Goal: Entertainment & Leisure: Consume media (video, audio)

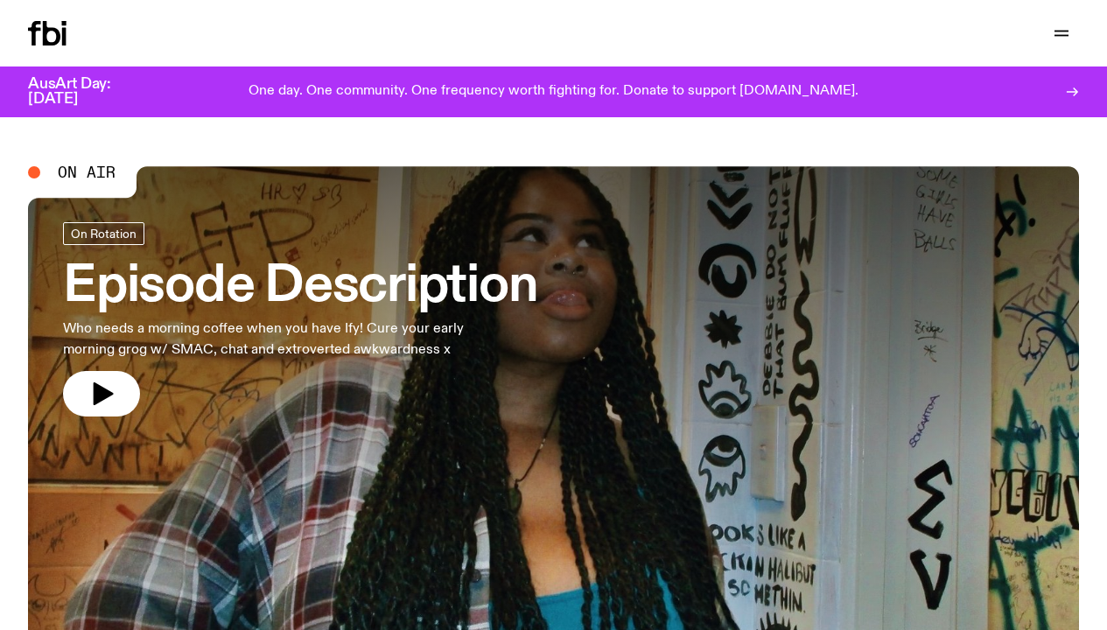
click at [0, 0] on link "Schedule" at bounding box center [0, 0] width 0 height 0
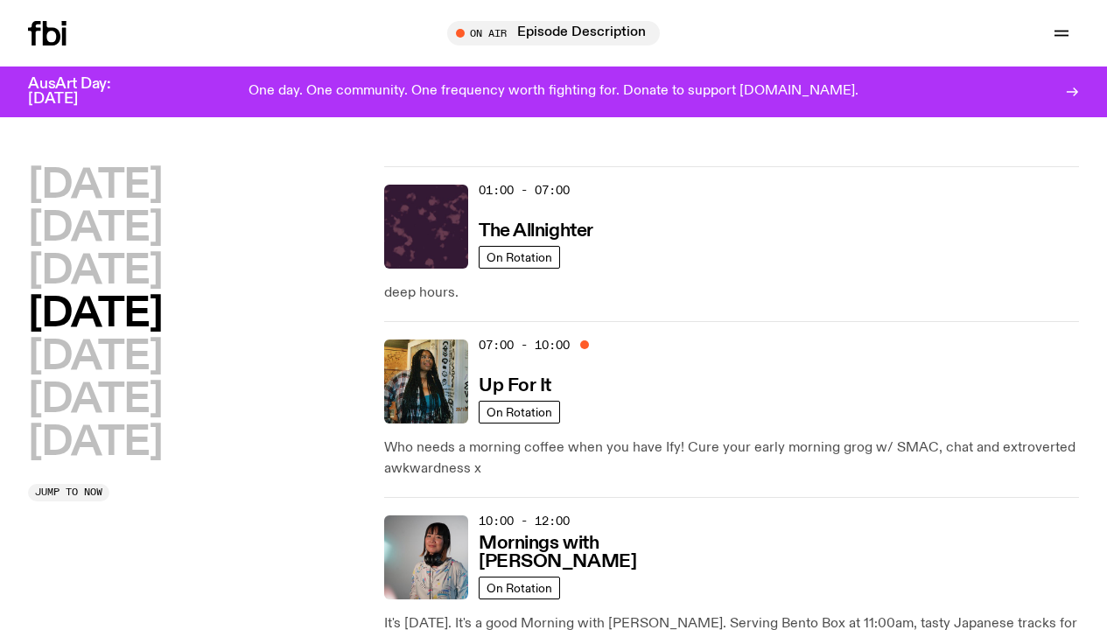
click at [397, 339] on img at bounding box center [426, 381] width 84 height 84
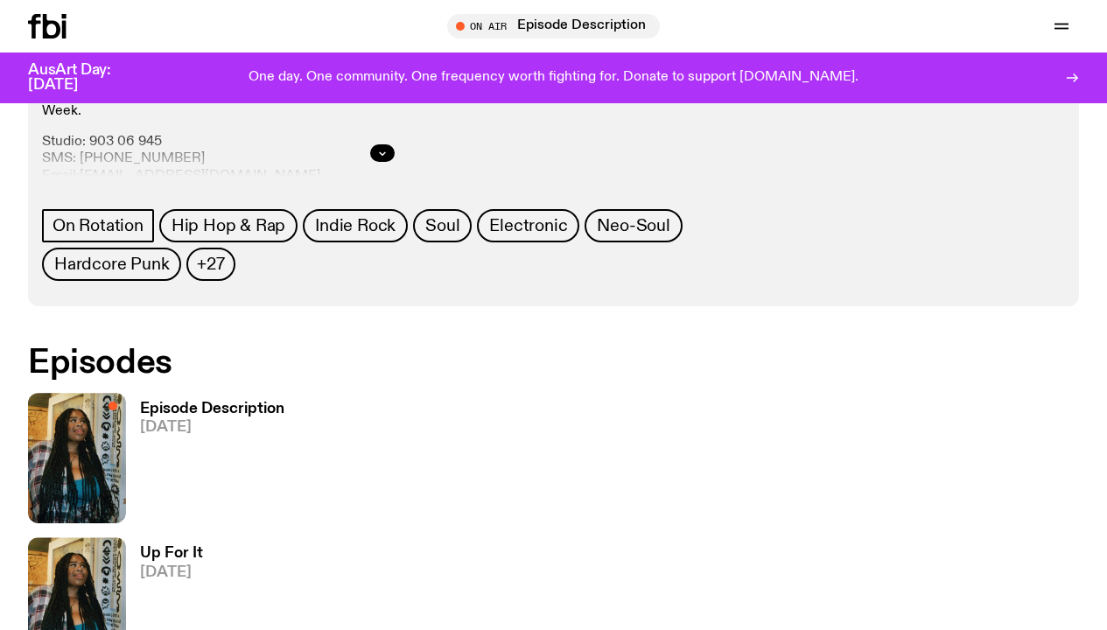
scroll to position [735, 0]
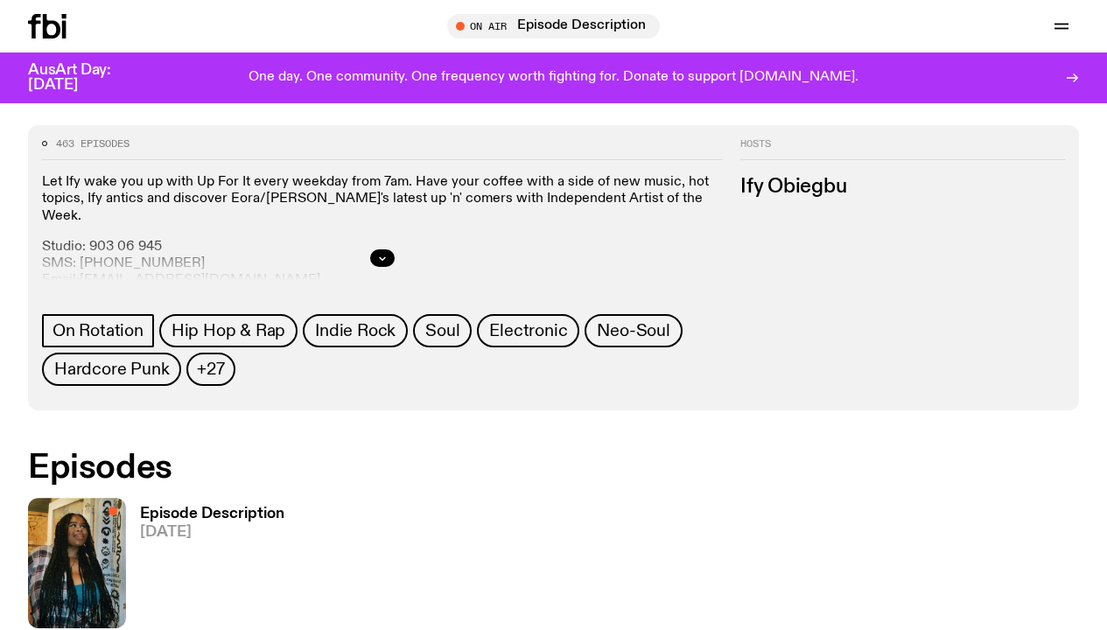
click at [156, 507] on h3 "Episode Description" at bounding box center [212, 514] width 144 height 15
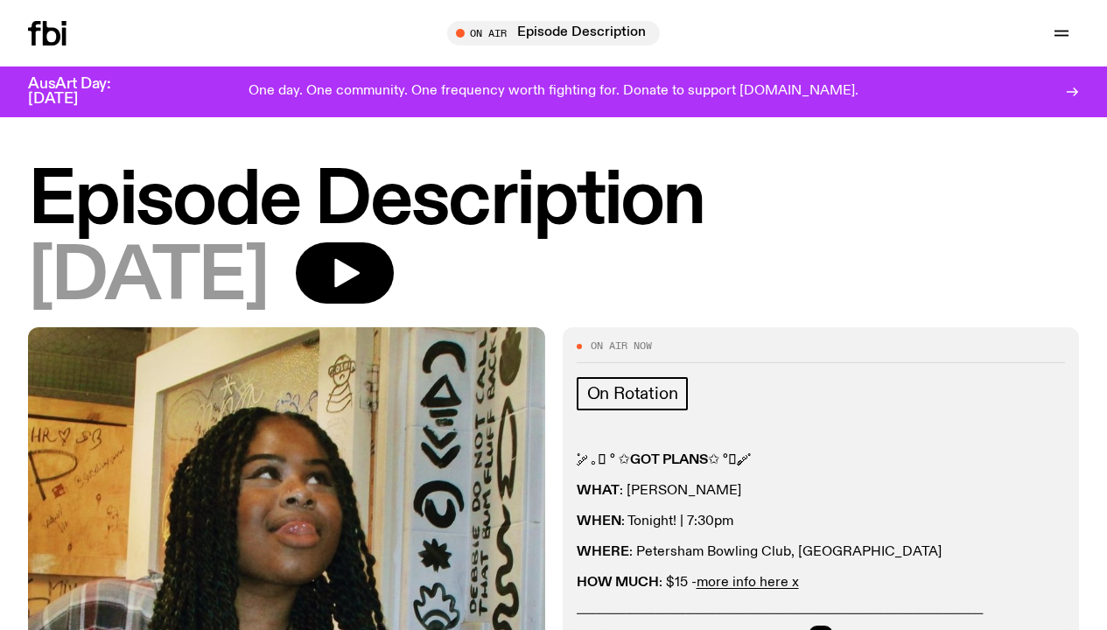
click at [394, 290] on button "button" at bounding box center [345, 272] width 98 height 61
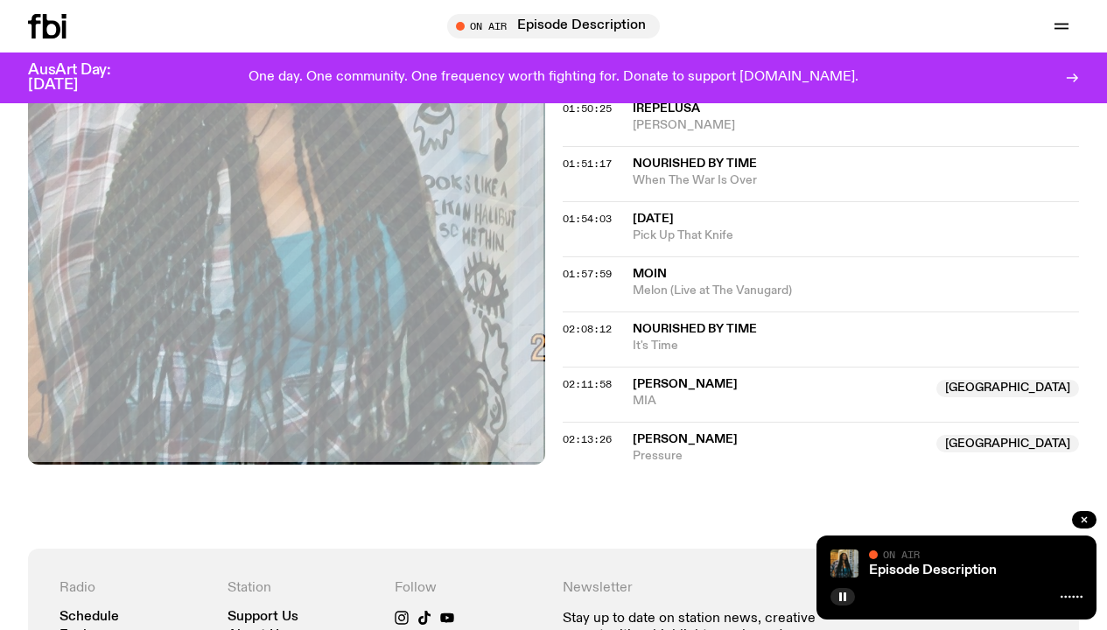
scroll to position [1831, 0]
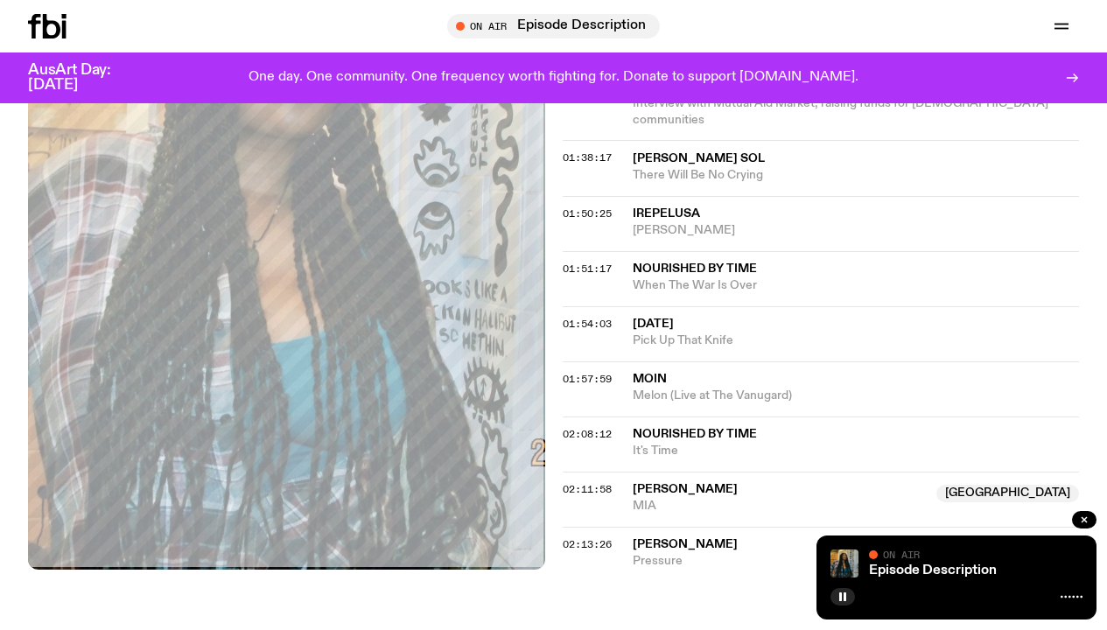
click at [1087, 527] on button "button" at bounding box center [1084, 519] width 24 height 17
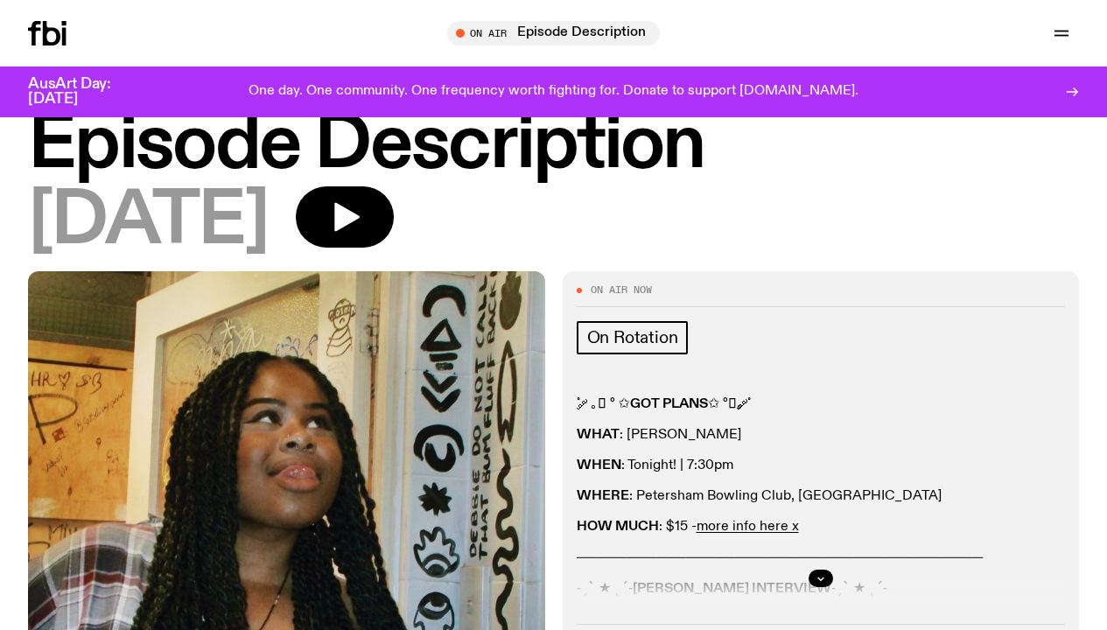
scroll to position [0, 0]
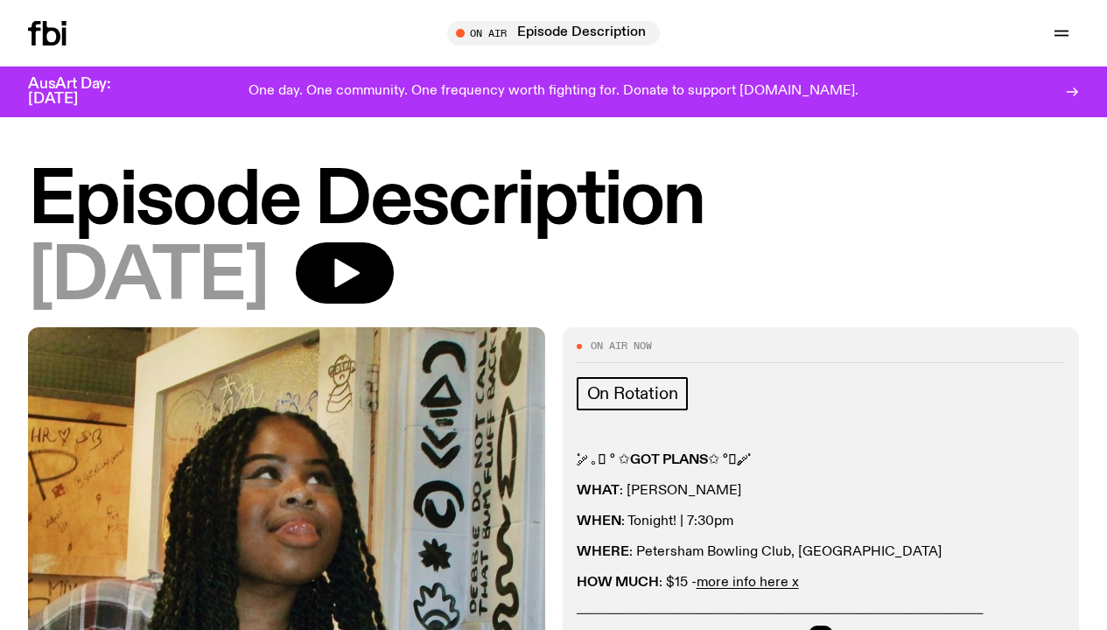
click at [394, 261] on button "button" at bounding box center [345, 272] width 98 height 61
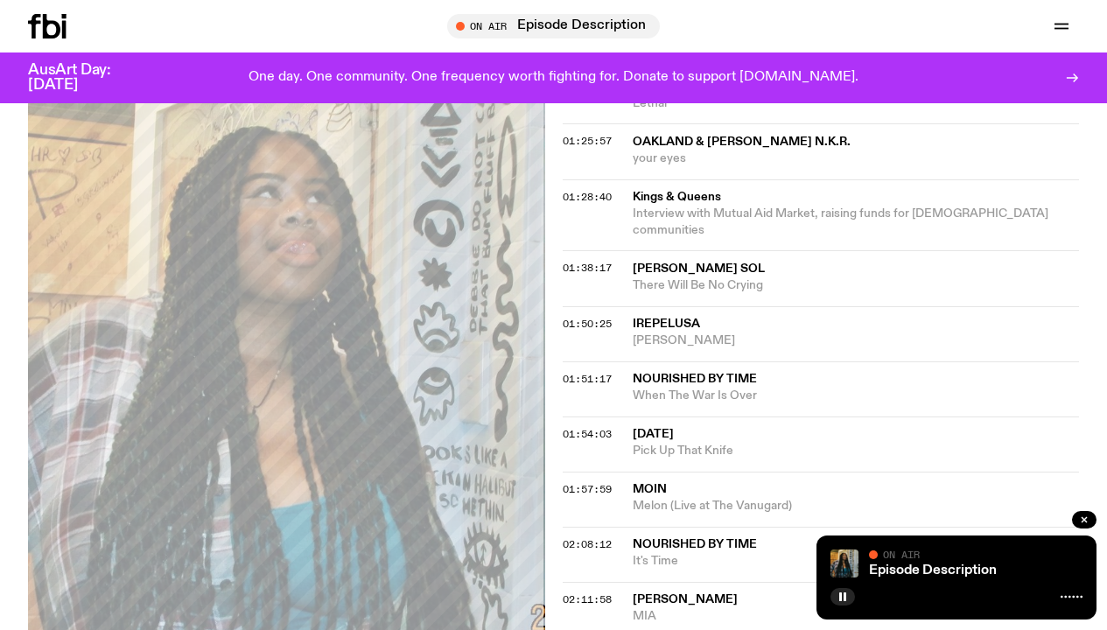
scroll to position [1876, 0]
